Goal: Answer question/provide support

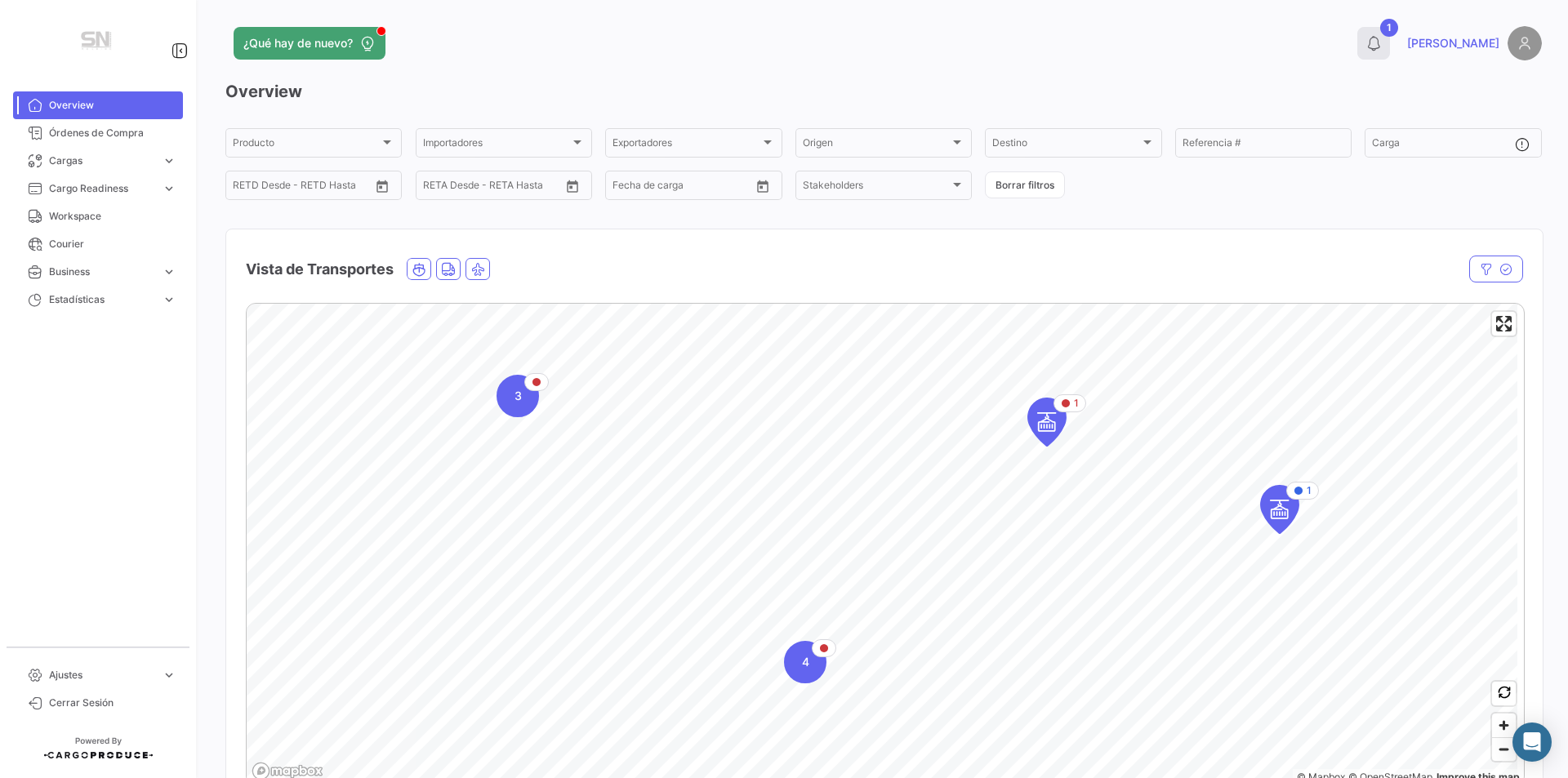
click at [1391, 48] on button "1" at bounding box center [1373, 43] width 32 height 32
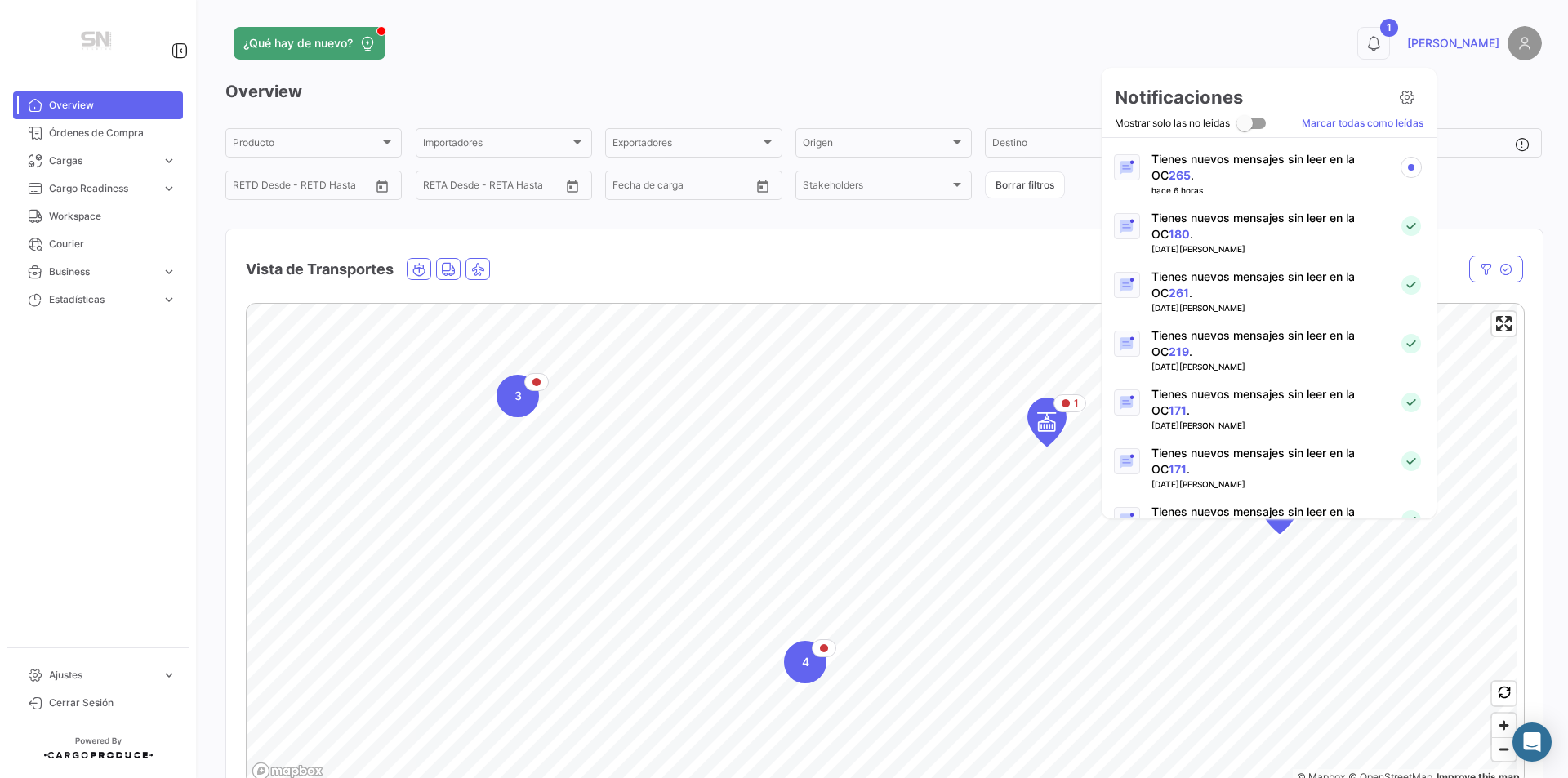
click at [1169, 174] on link "265" at bounding box center [1180, 175] width 22 height 14
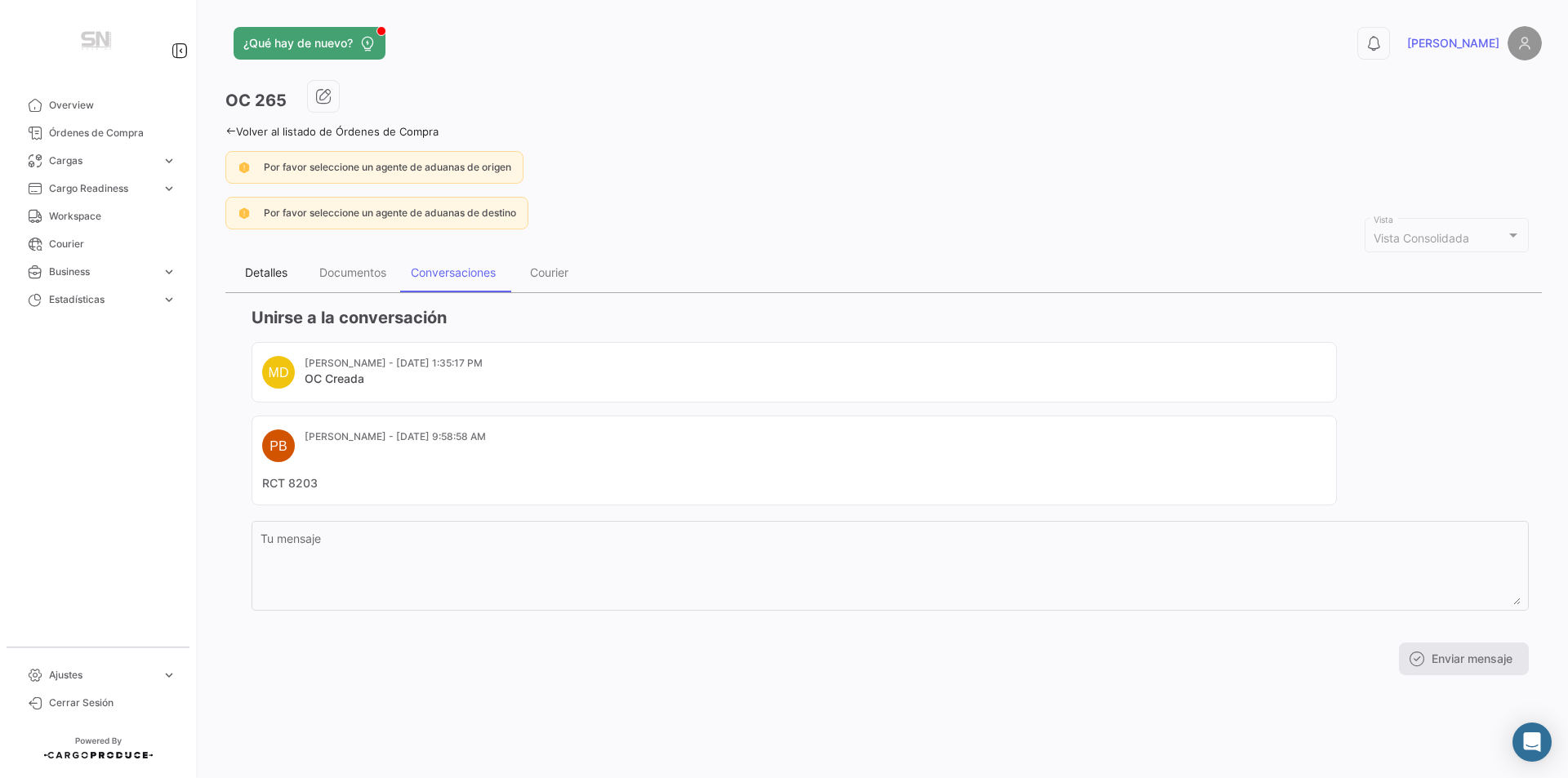
click at [272, 274] on div "Detalles" at bounding box center [266, 272] width 43 height 14
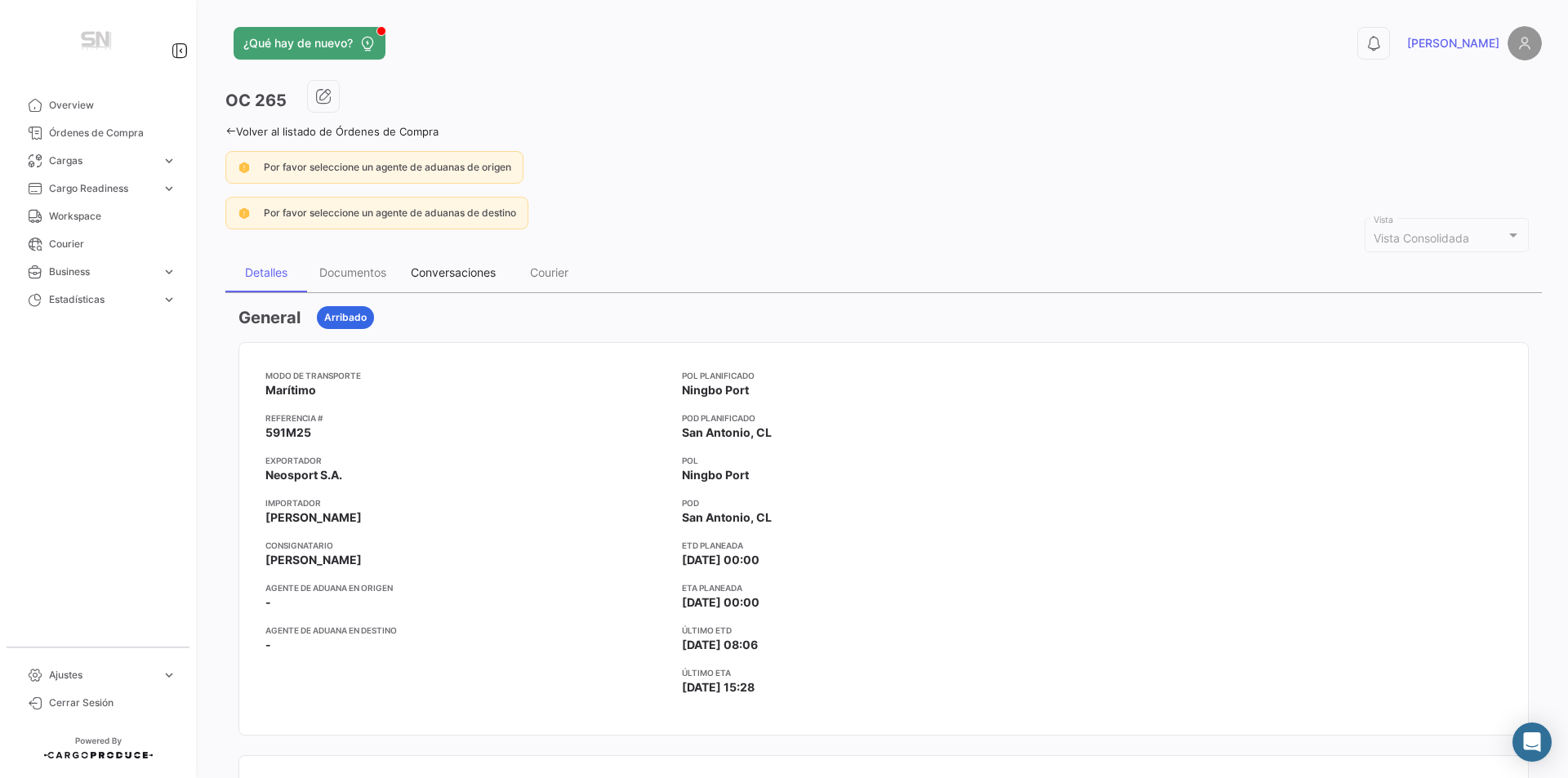
click at [437, 269] on div "Conversaciones" at bounding box center [454, 272] width 85 height 14
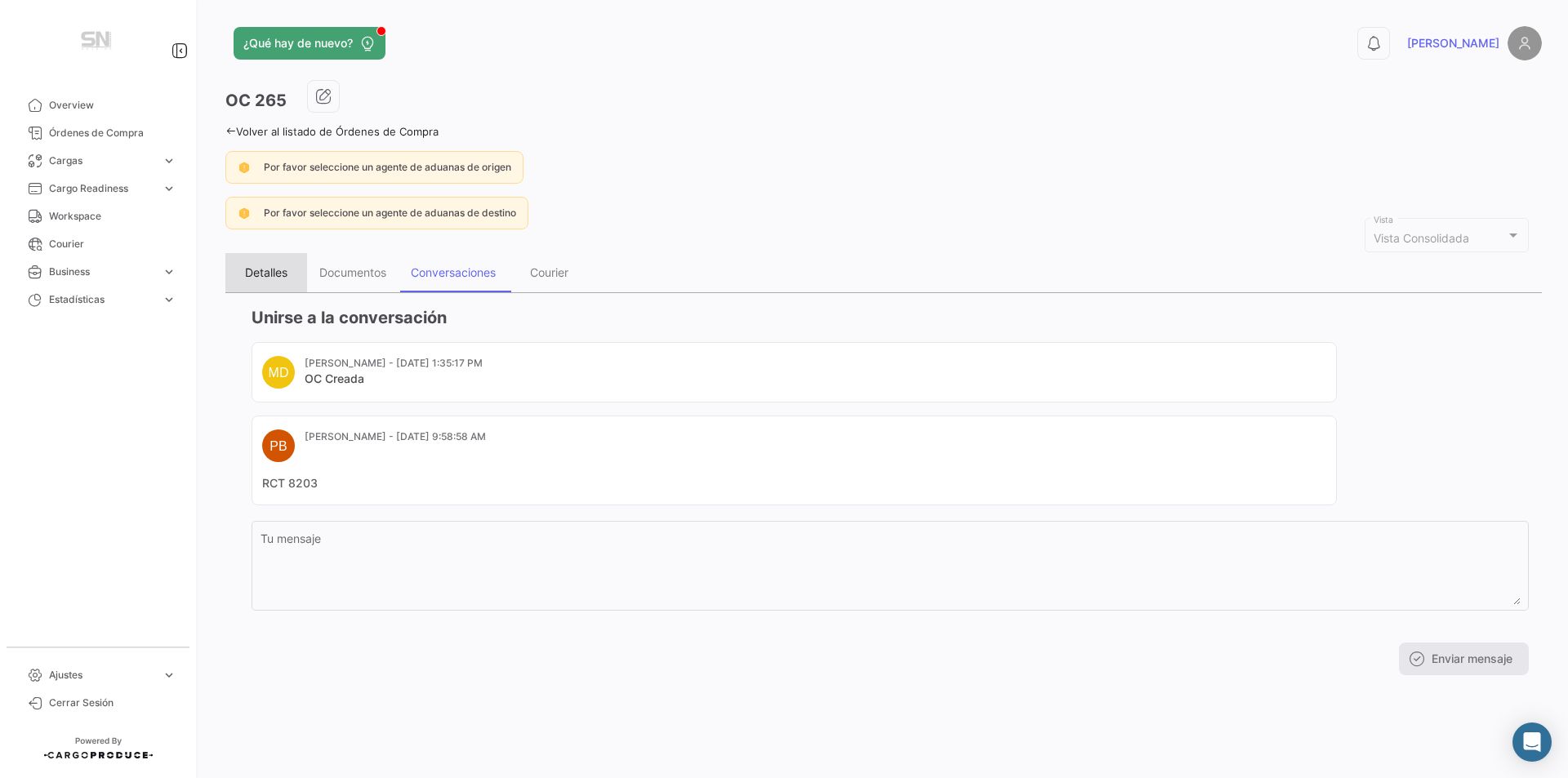
click at [266, 274] on div "Detalles" at bounding box center [266, 272] width 43 height 14
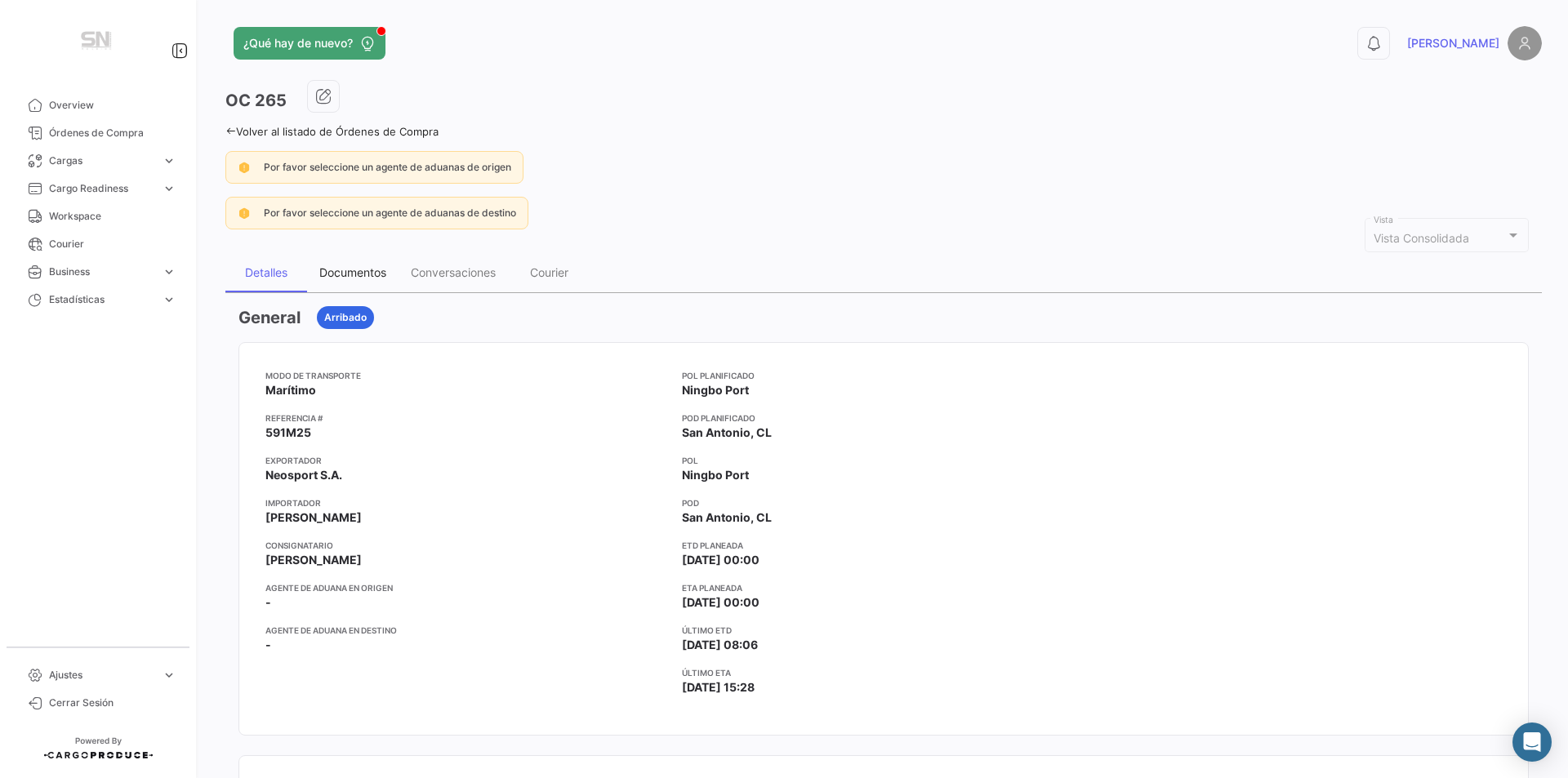
click at [378, 278] on div "Documentos" at bounding box center [352, 272] width 67 height 14
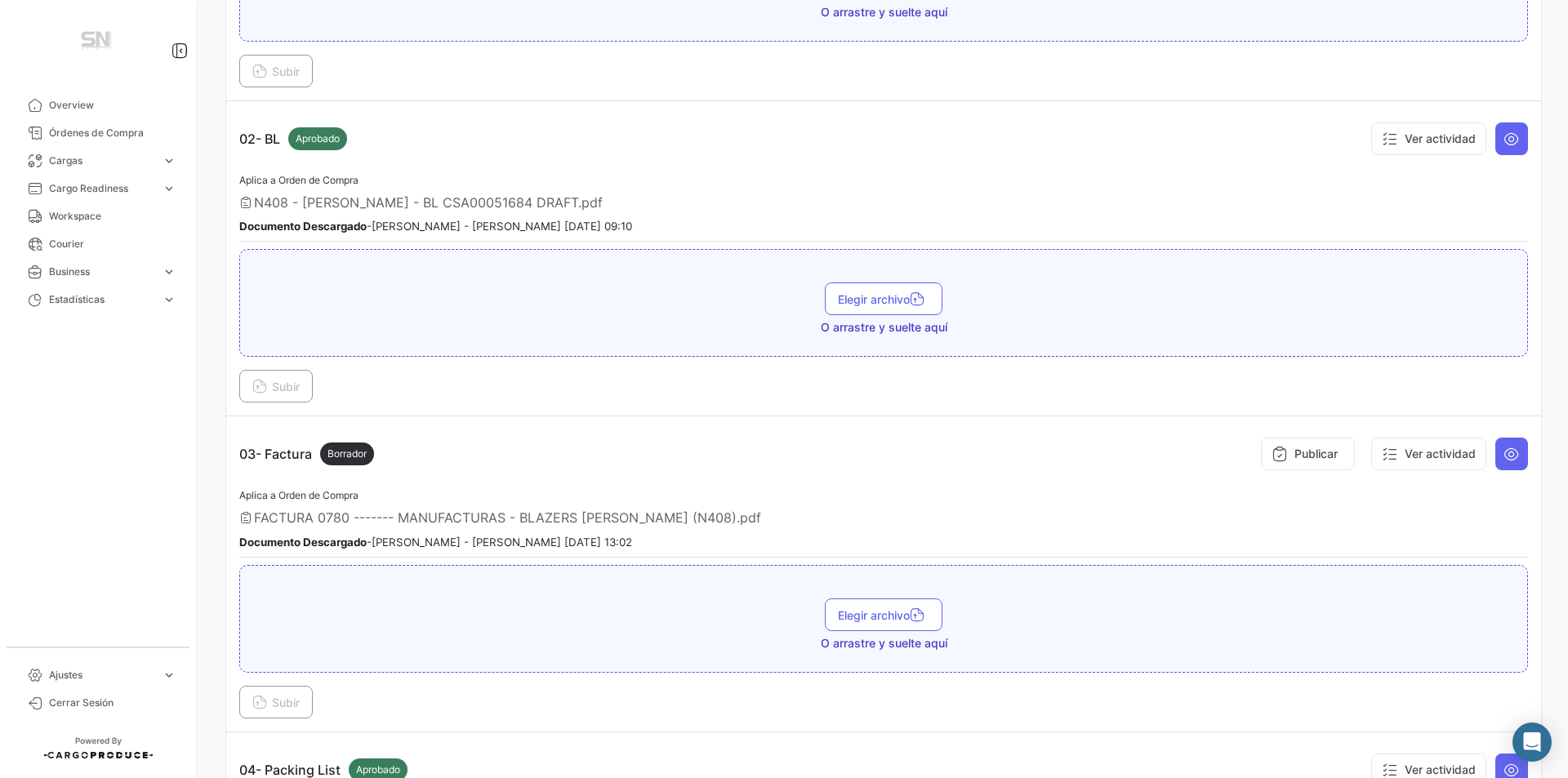
scroll to position [571, 0]
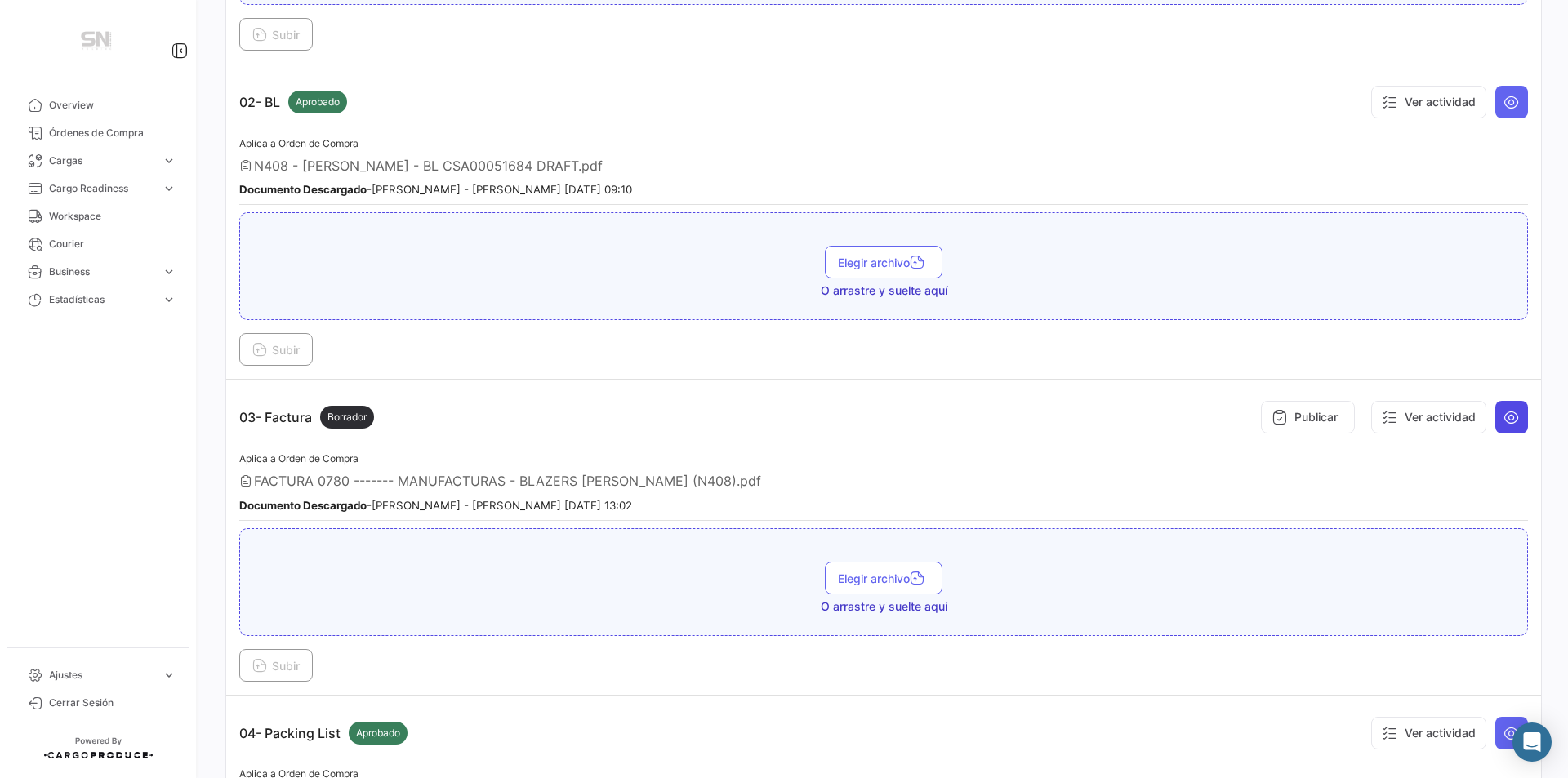
click at [1511, 417] on button at bounding box center [1512, 417] width 32 height 32
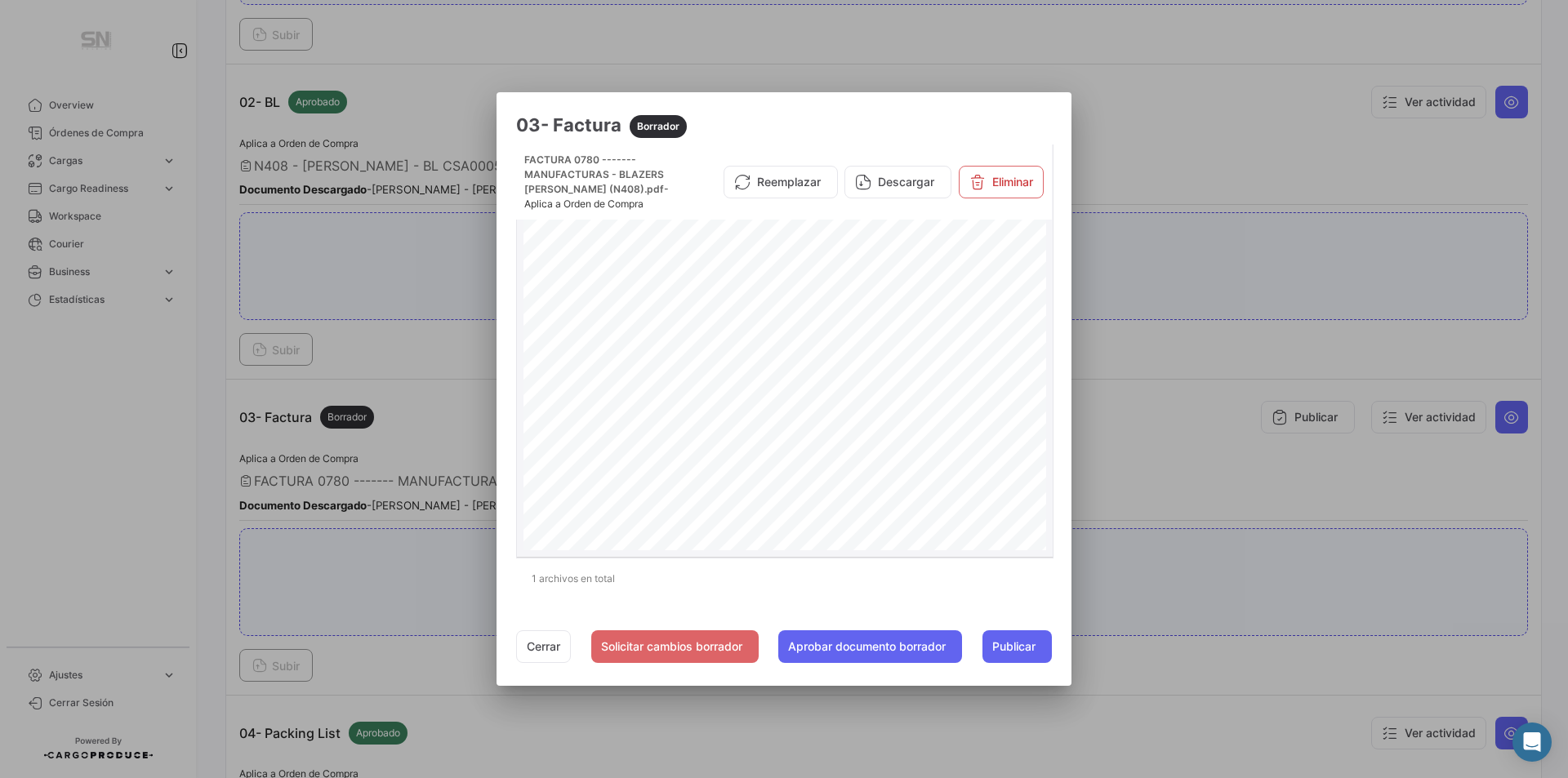
scroll to position [398, 0]
click at [809, 577] on div "1 archivos en total" at bounding box center [784, 579] width 536 height 41
click at [530, 642] on button "Cerrar" at bounding box center [544, 646] width 55 height 32
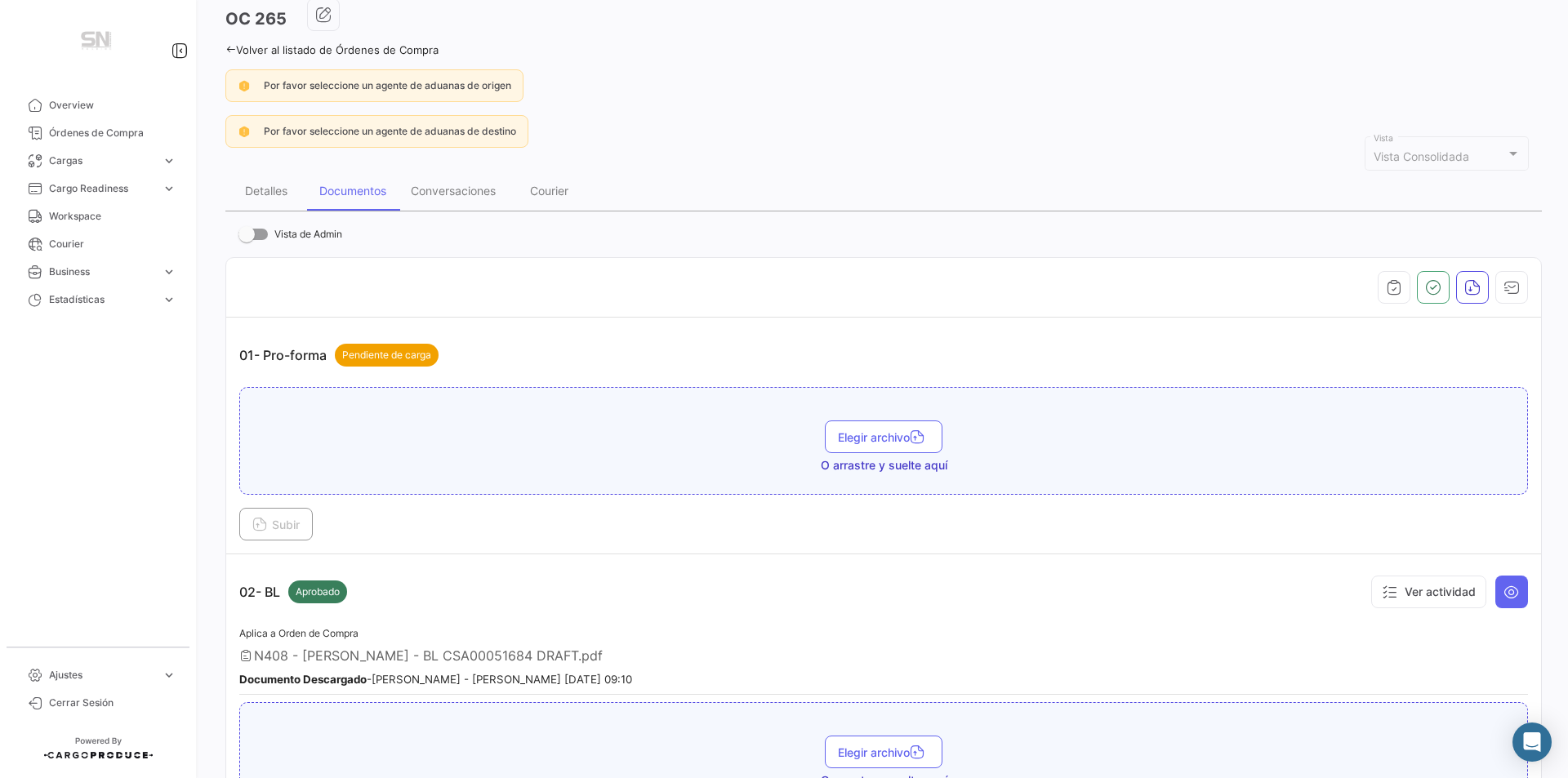
scroll to position [0, 0]
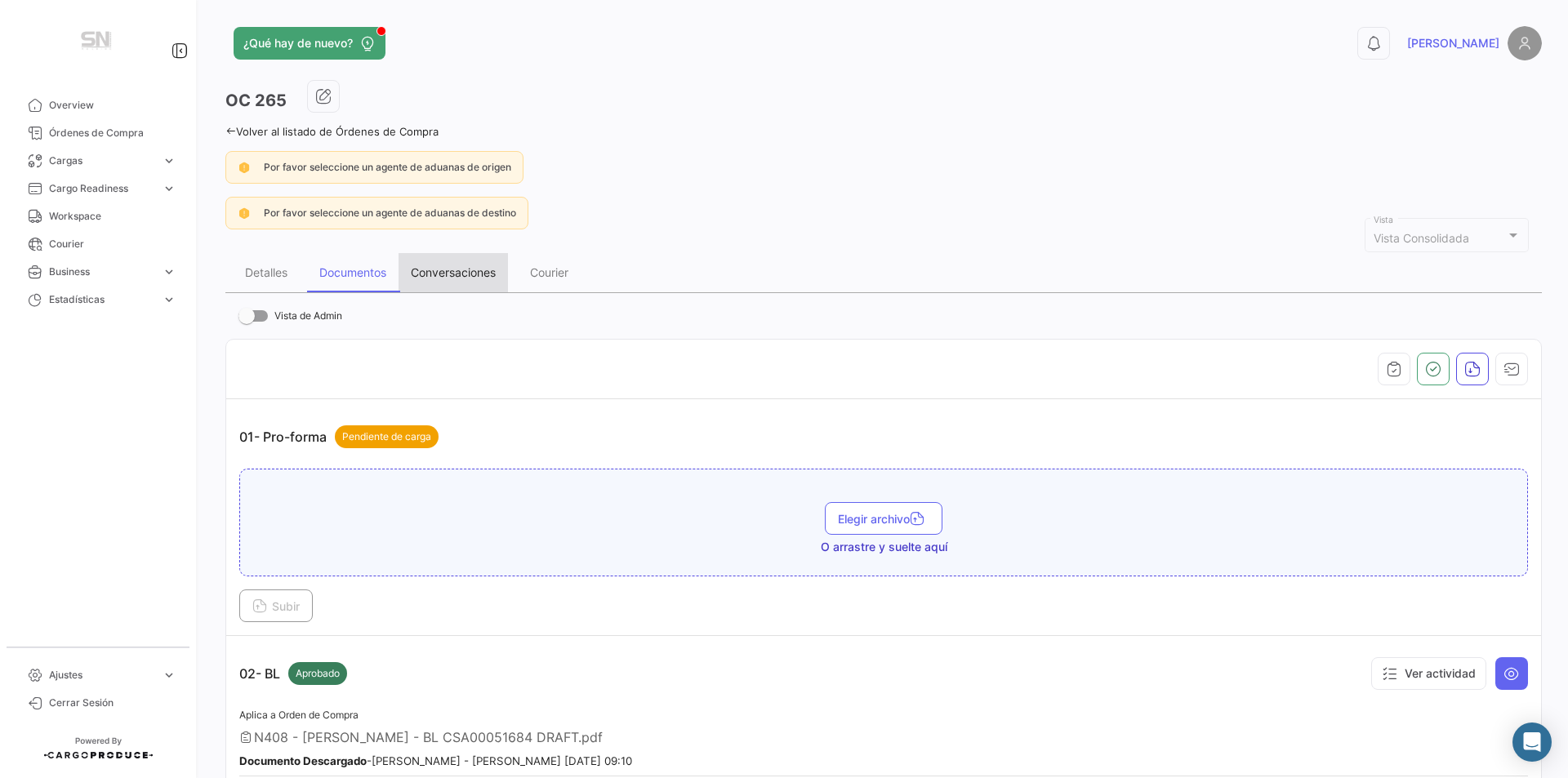
click at [454, 268] on div "Conversaciones" at bounding box center [454, 272] width 85 height 14
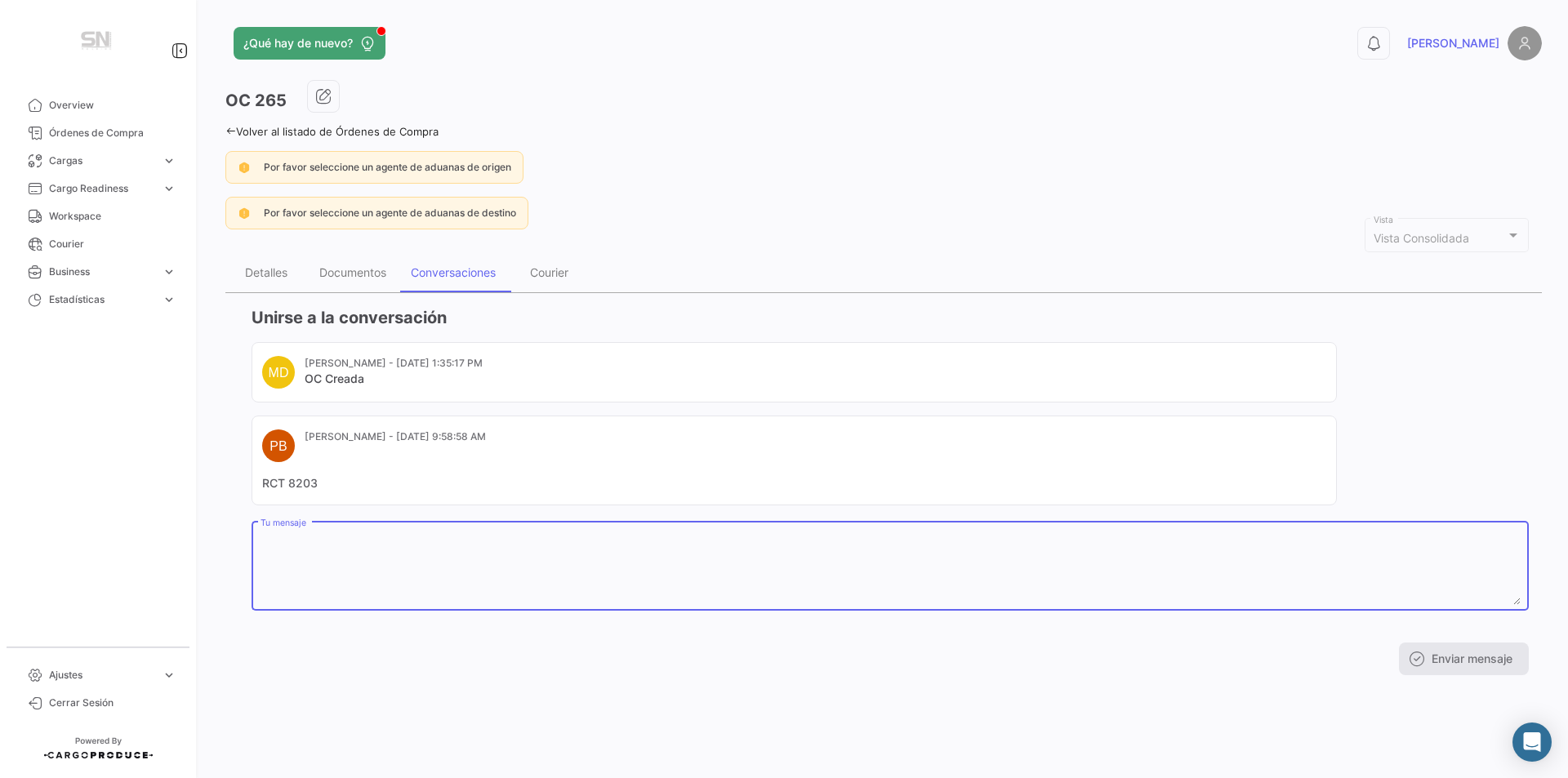
click at [317, 551] on textarea "Tu mensaje" at bounding box center [891, 569] width 1260 height 72
type textarea "RCT CONTABILIZADO."
click at [1481, 665] on button "Enviar mensaje" at bounding box center [1464, 658] width 130 height 32
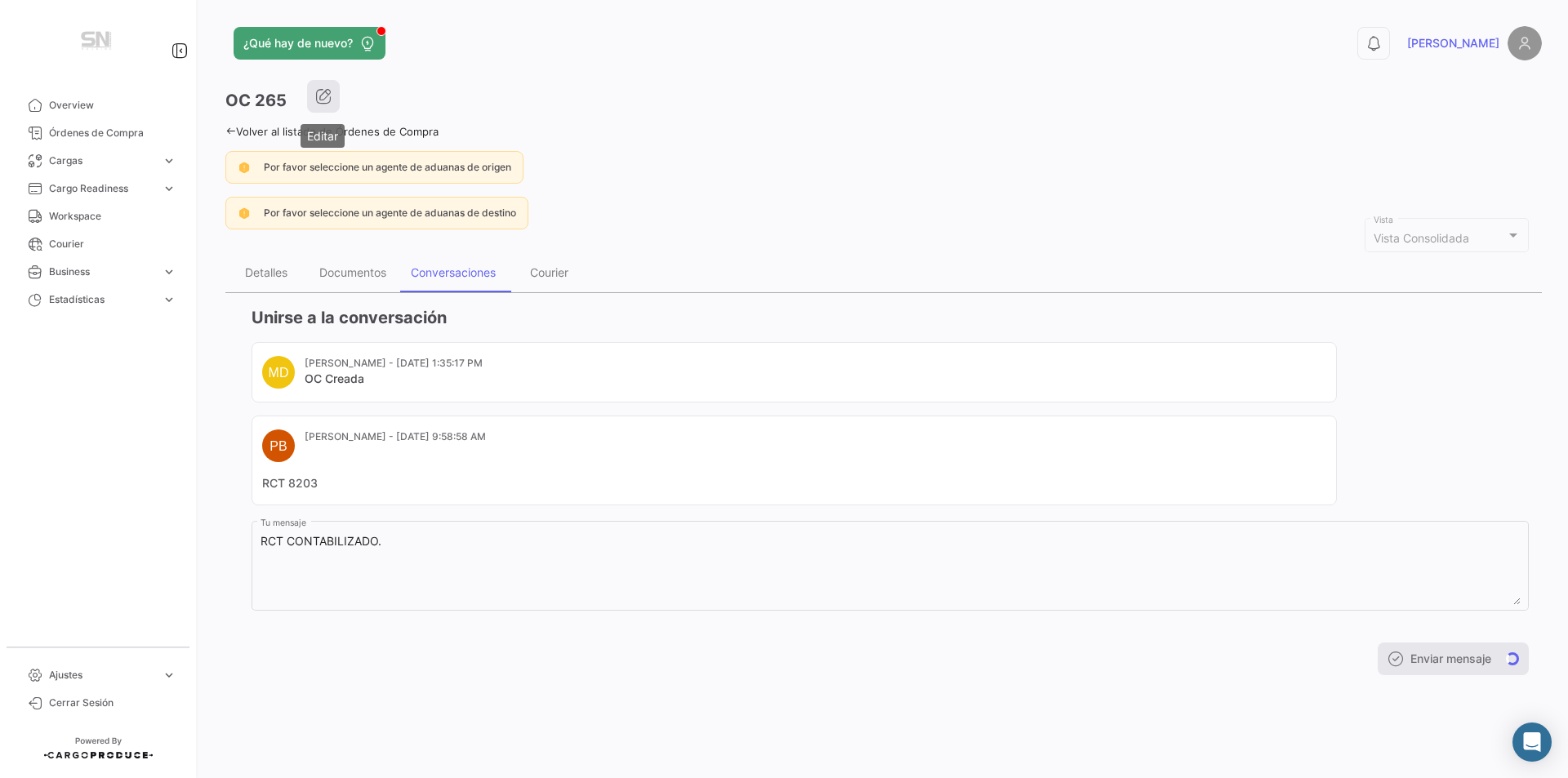
click at [313, 100] on button "button" at bounding box center [324, 96] width 32 height 32
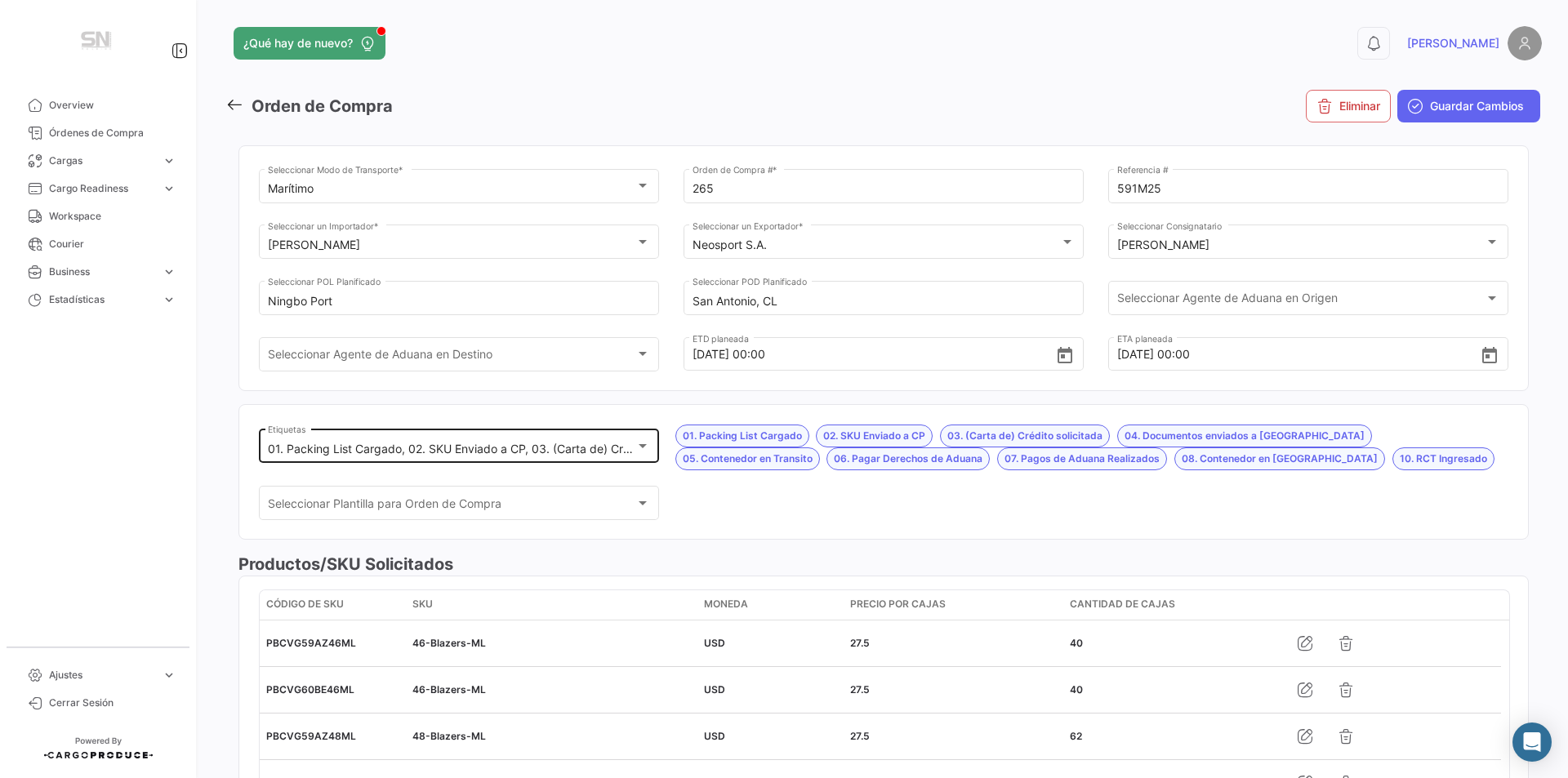
click at [640, 438] on div "01. Packing List Cargado, 02. SKU Enviado a CP, 03. (Carta de) Crédito solicita…" at bounding box center [459, 444] width 383 height 38
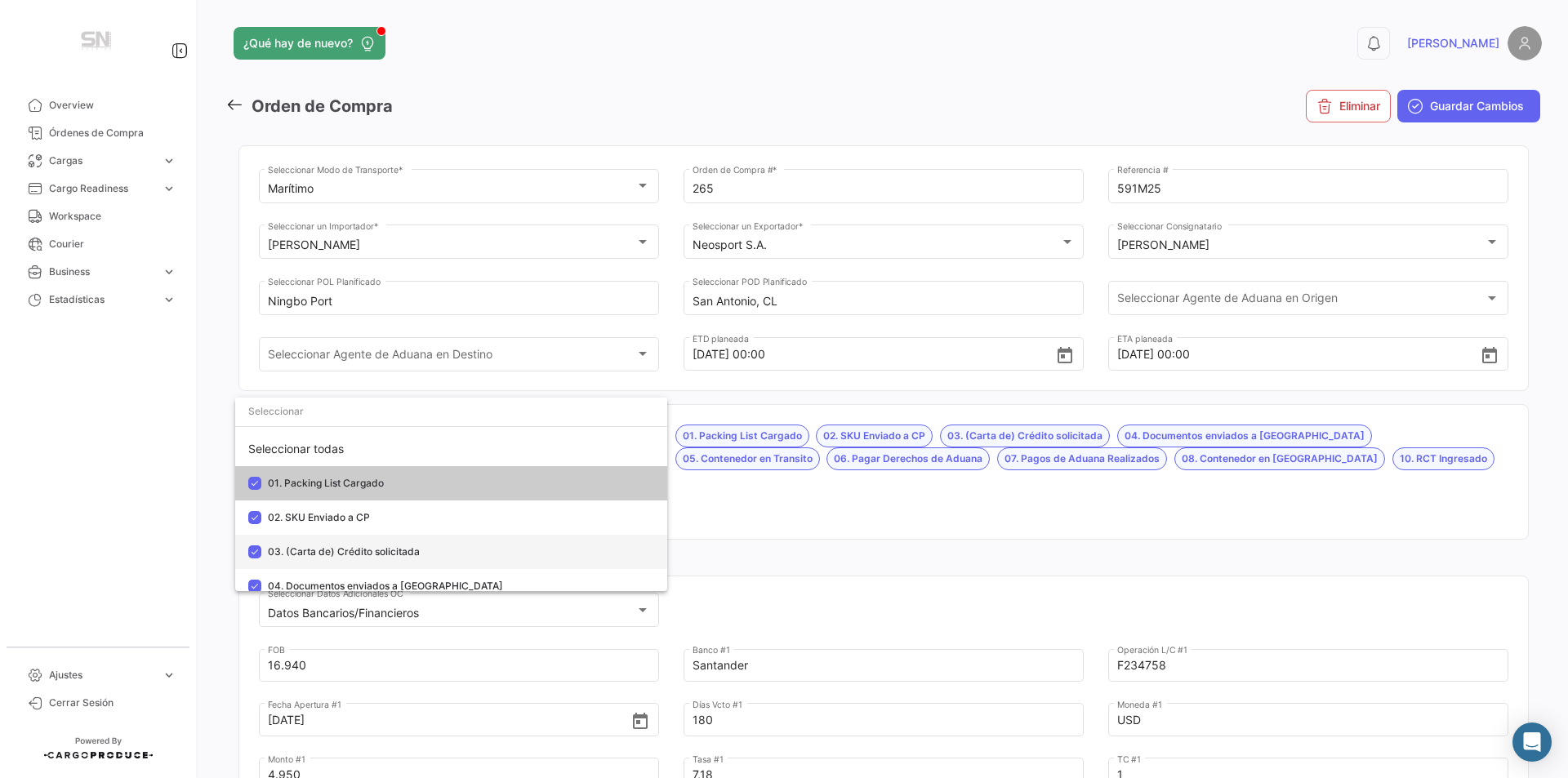
scroll to position [490, 0]
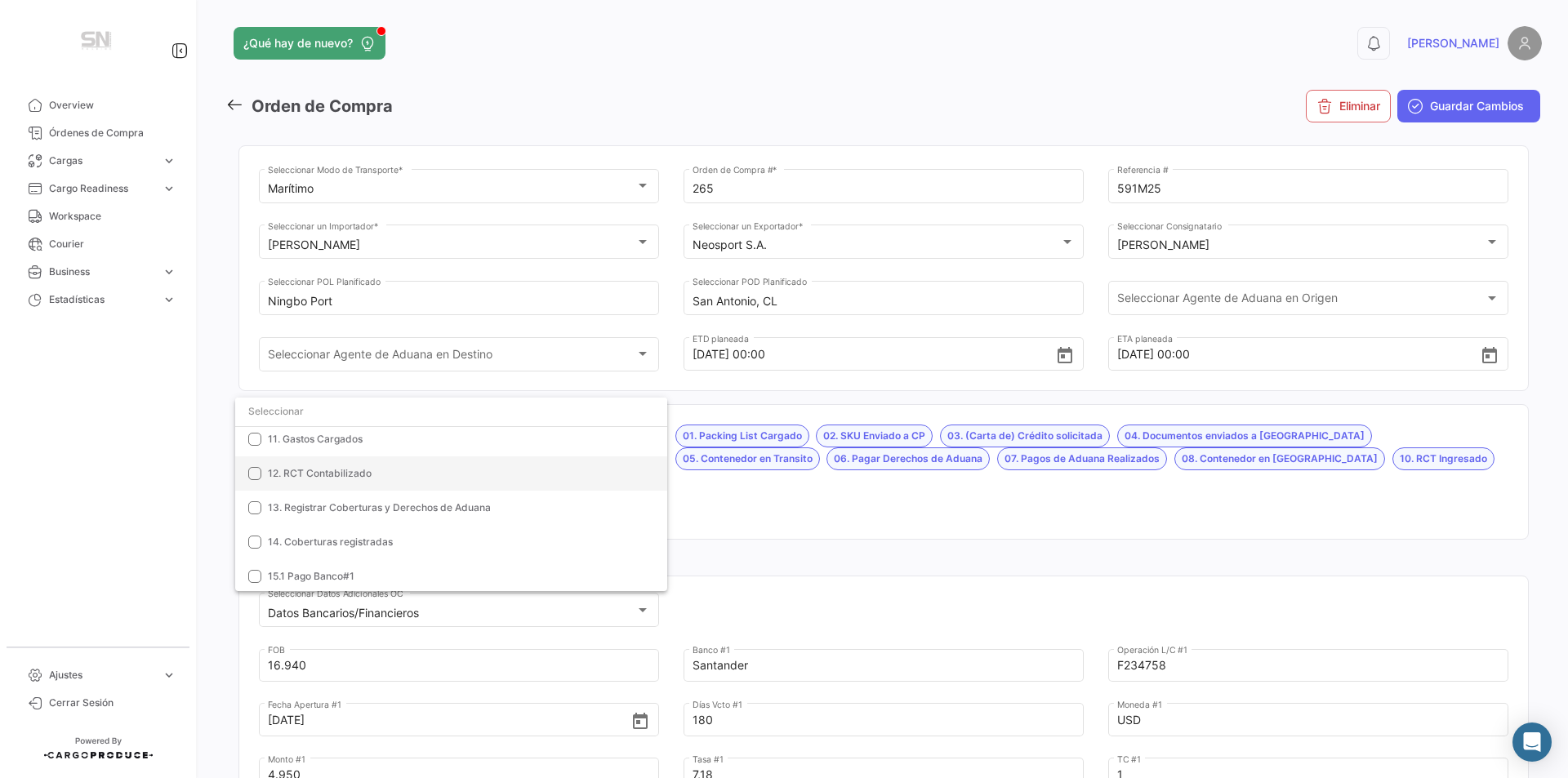
click at [331, 475] on span "12. RCT Contabilizado" at bounding box center [319, 472] width 103 height 12
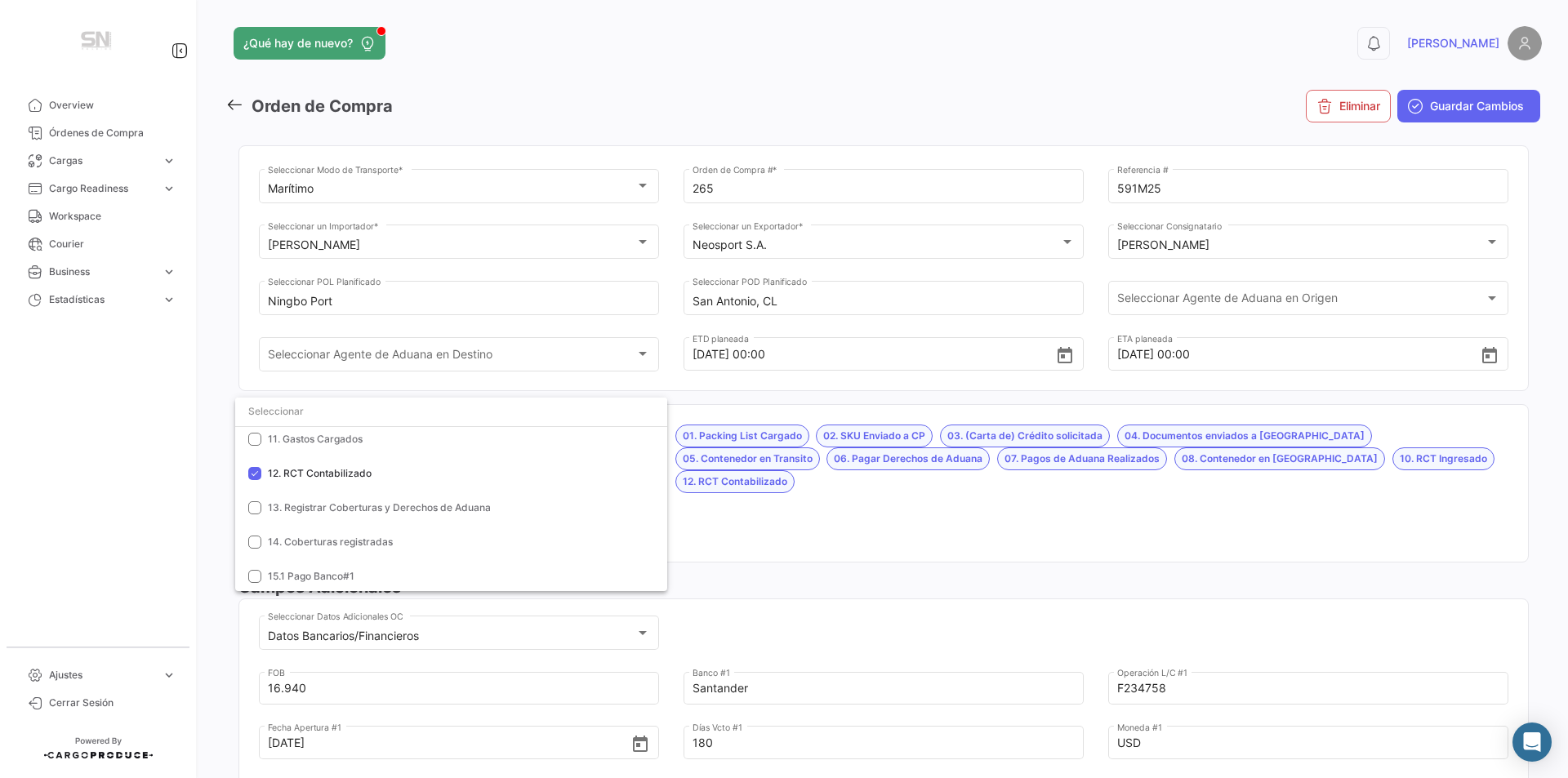
click at [829, 503] on div at bounding box center [784, 389] width 1568 height 778
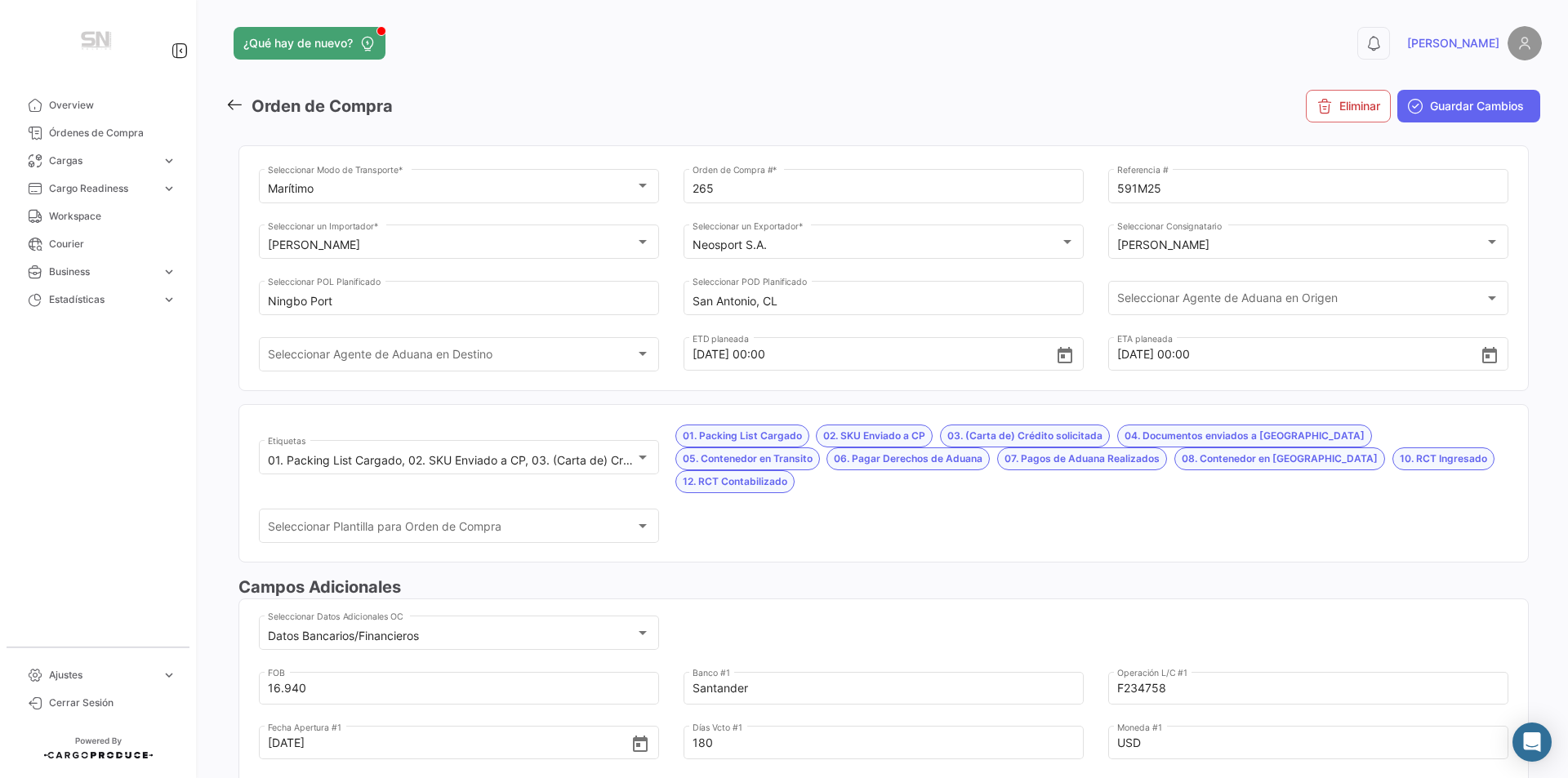
click at [1465, 102] on span "Guardar Cambios" at bounding box center [1477, 105] width 94 height 16
